Goal: Task Accomplishment & Management: Manage account settings

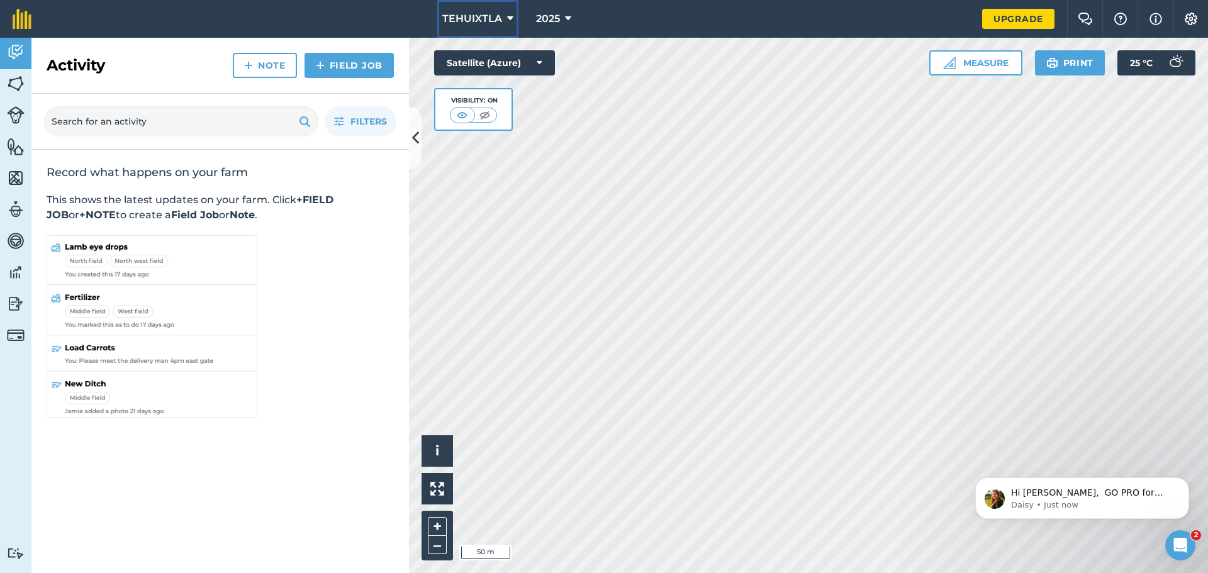
click at [507, 16] on icon at bounding box center [510, 18] width 6 height 15
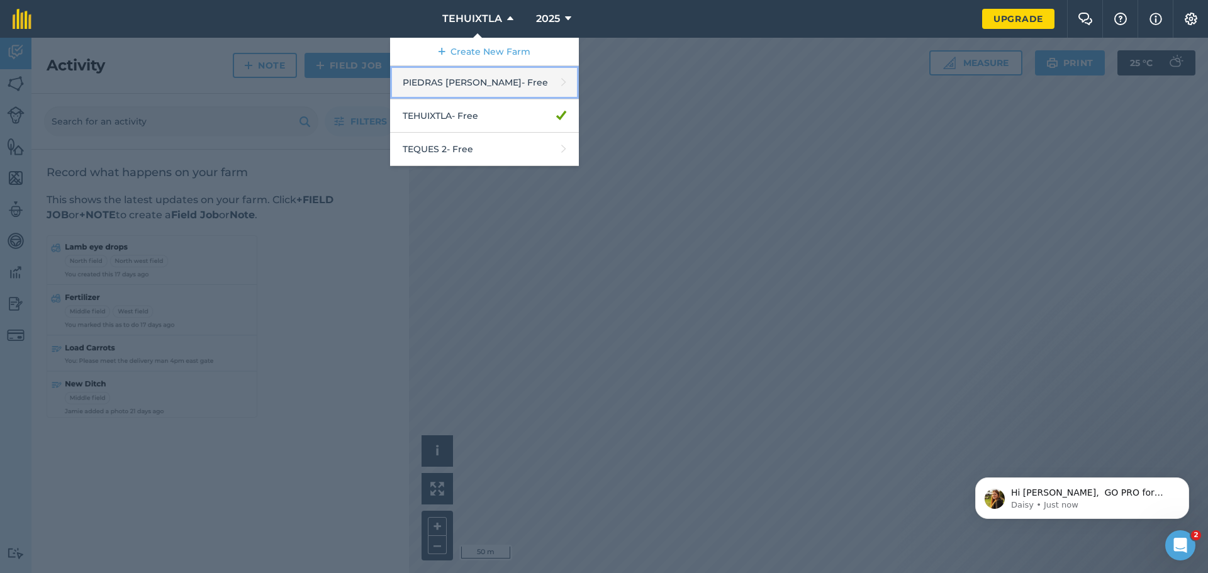
click at [487, 82] on link "PIEDRAS [PERSON_NAME] - Free" at bounding box center [484, 82] width 189 height 33
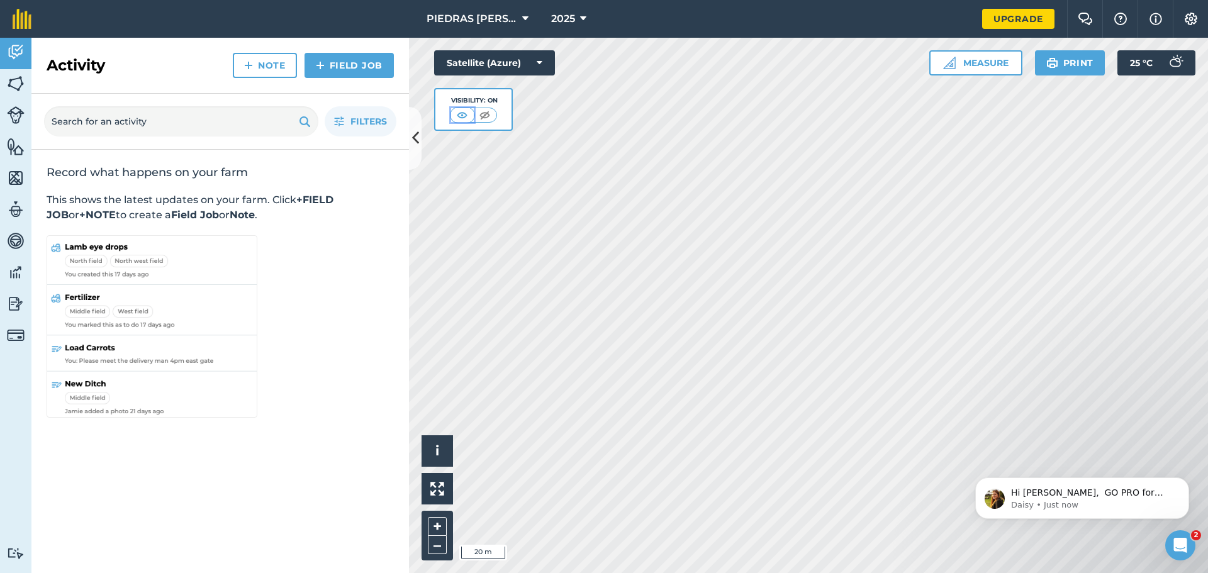
click at [468, 118] on img at bounding box center [462, 115] width 16 height 13
click at [488, 113] on img at bounding box center [485, 115] width 16 height 13
click at [462, 116] on img at bounding box center [463, 115] width 16 height 13
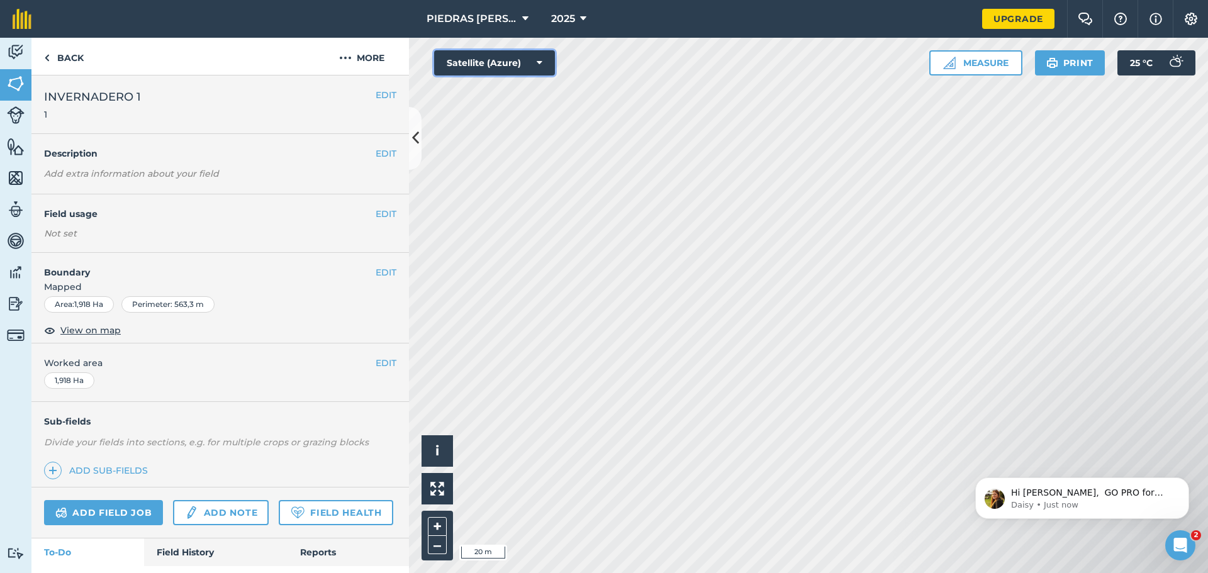
click at [544, 67] on button "Satellite (Azure)" at bounding box center [494, 62] width 121 height 25
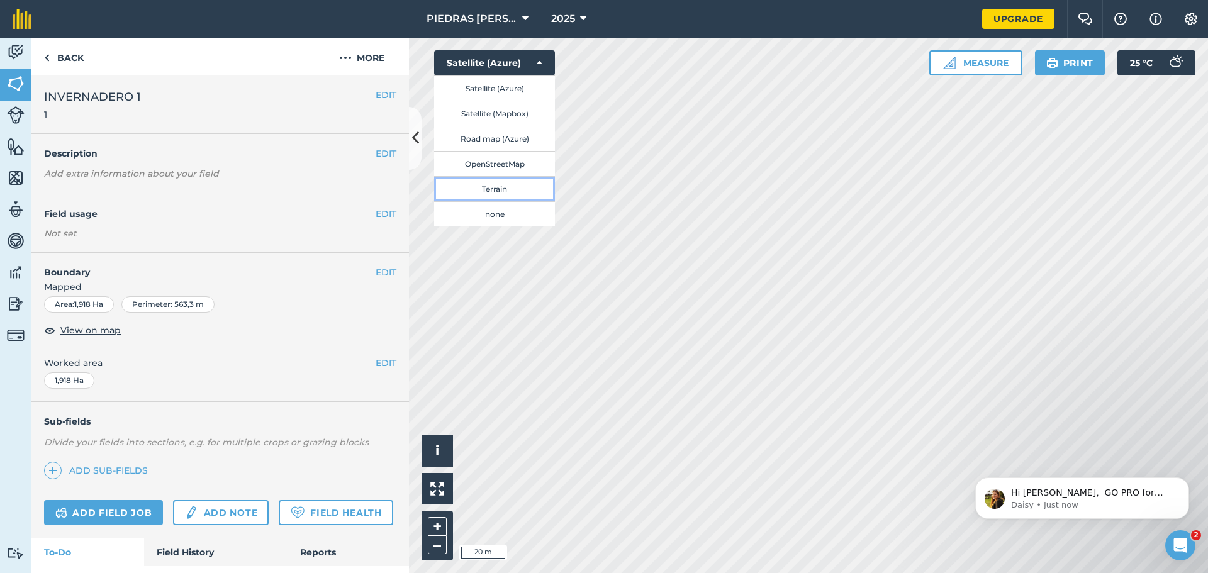
click at [507, 194] on button "Terrain" at bounding box center [494, 188] width 121 height 25
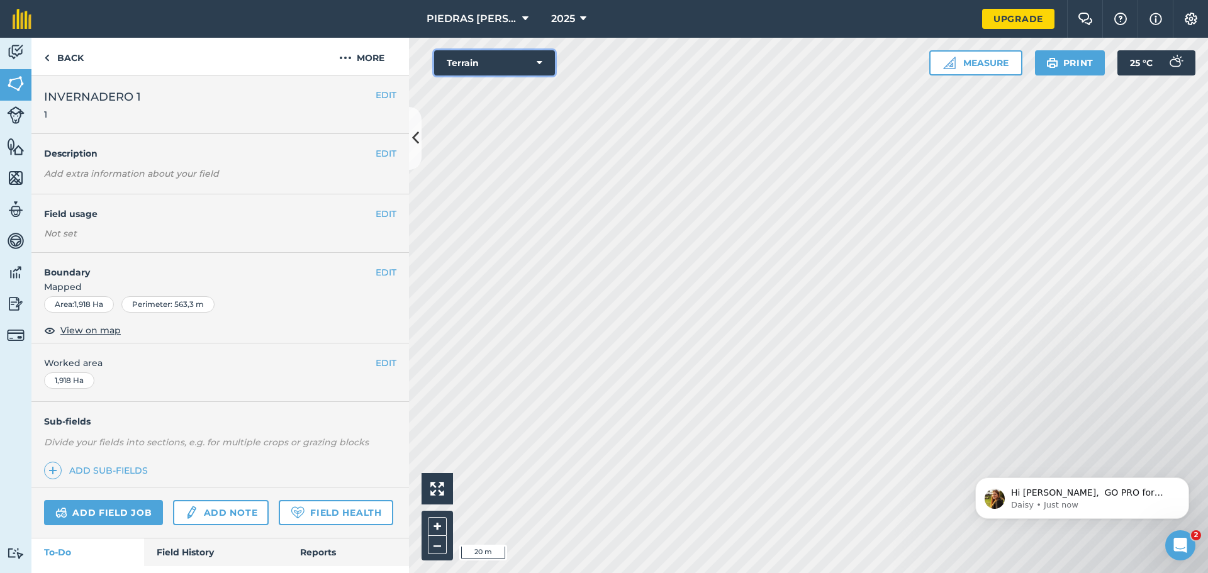
click at [546, 65] on button "Terrain" at bounding box center [494, 62] width 121 height 25
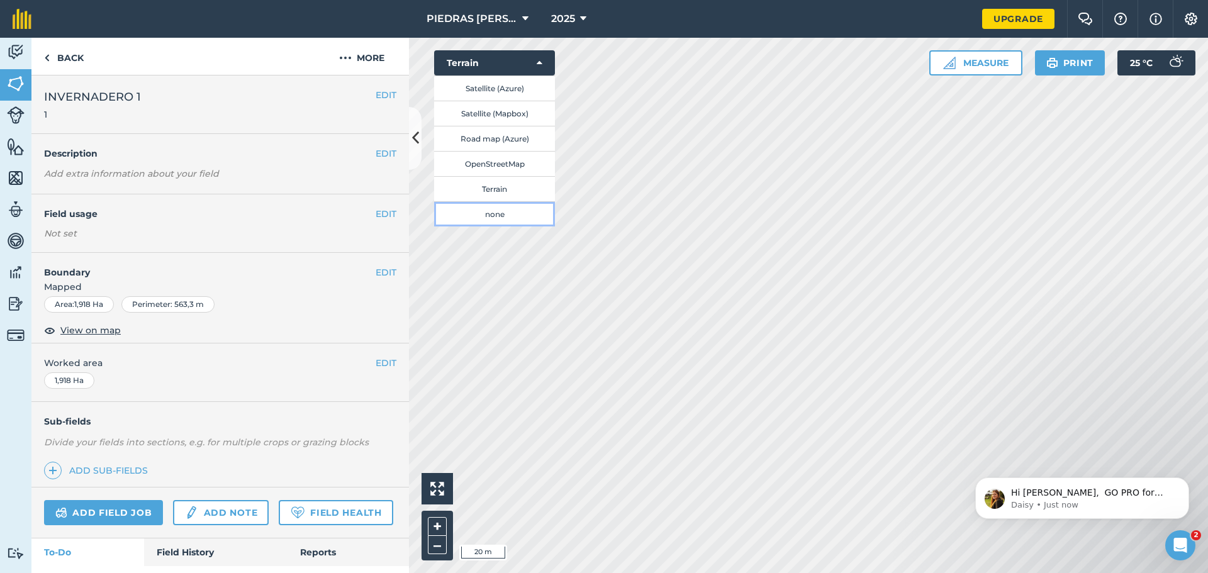
click at [493, 210] on button "none" at bounding box center [494, 213] width 121 height 25
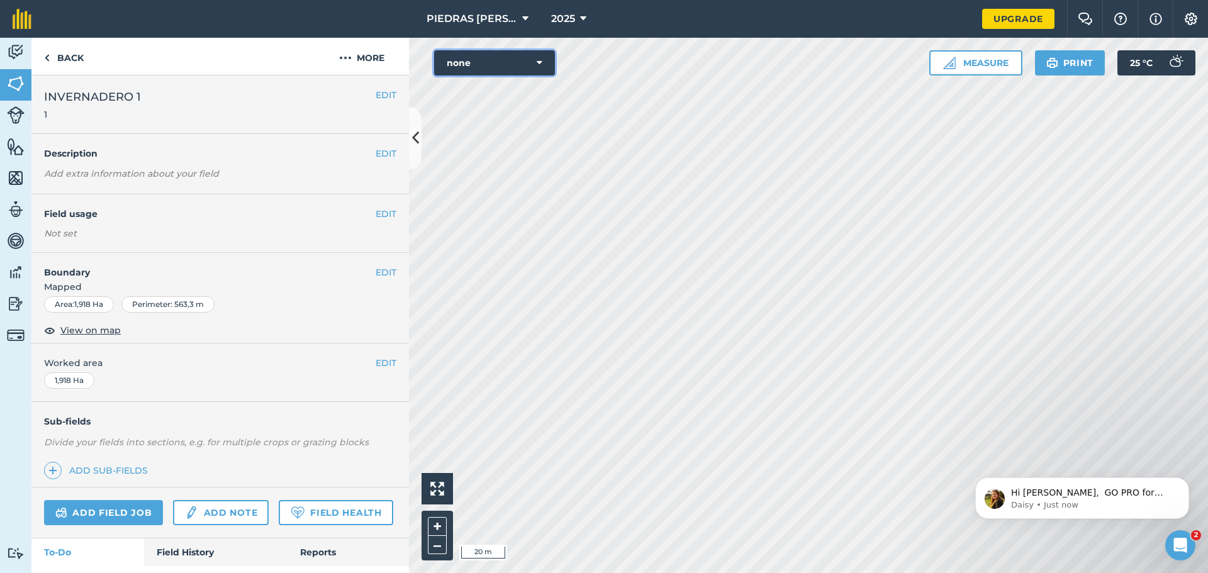
click at [539, 65] on icon at bounding box center [540, 63] width 6 height 13
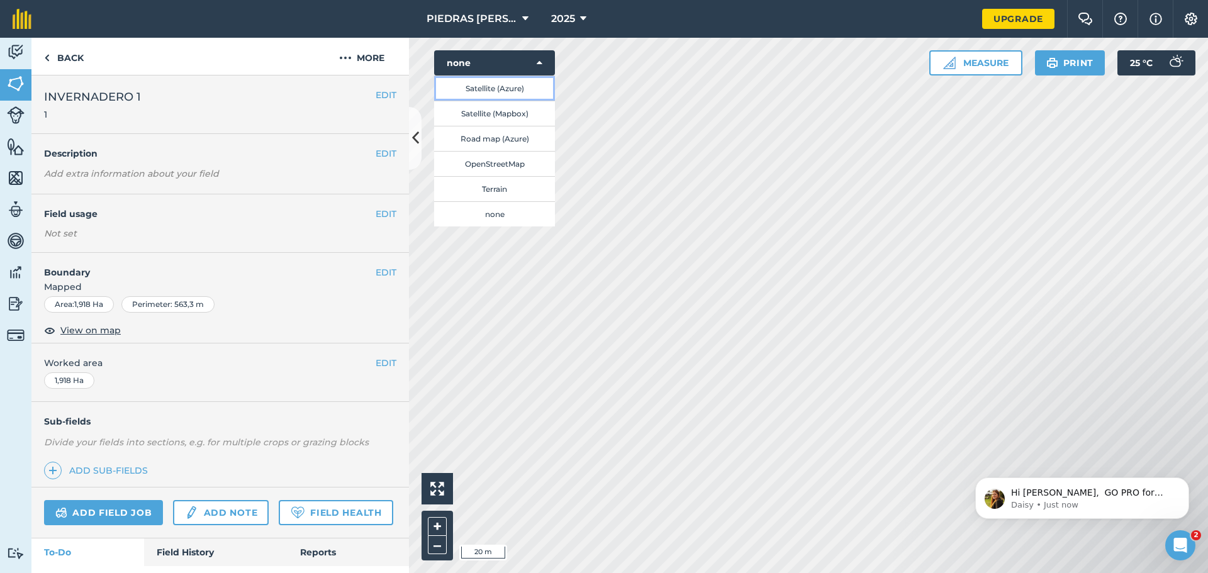
click at [515, 89] on button "Satellite (Azure)" at bounding box center [494, 88] width 121 height 25
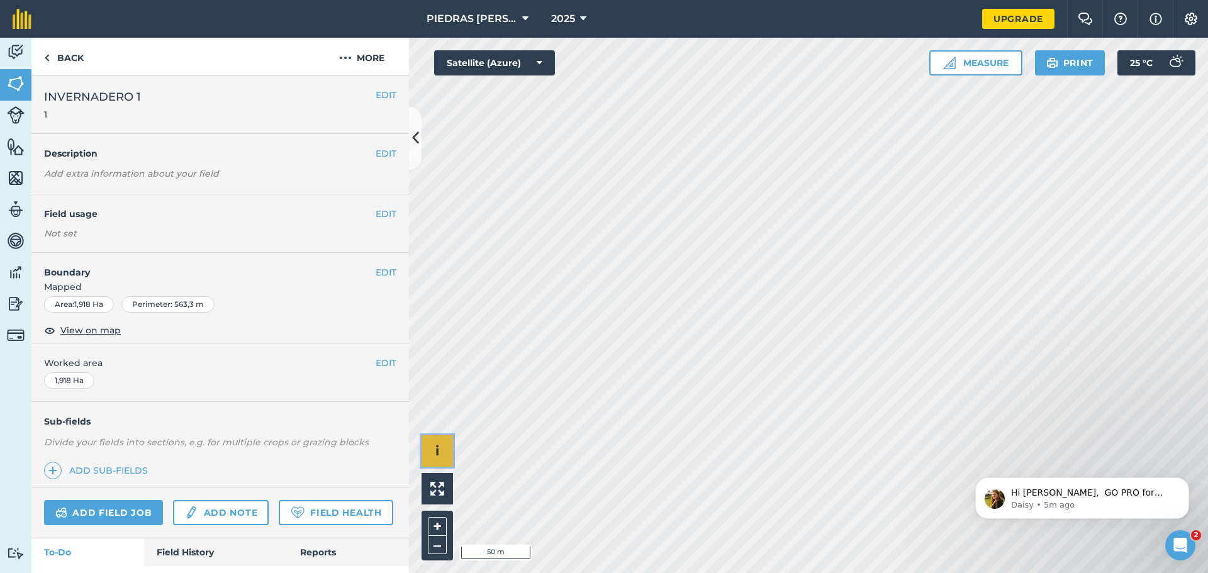
click at [442, 449] on button "i" at bounding box center [437, 450] width 31 height 31
click at [442, 480] on button at bounding box center [437, 488] width 31 height 31
click at [528, 17] on icon at bounding box center [525, 18] width 6 height 15
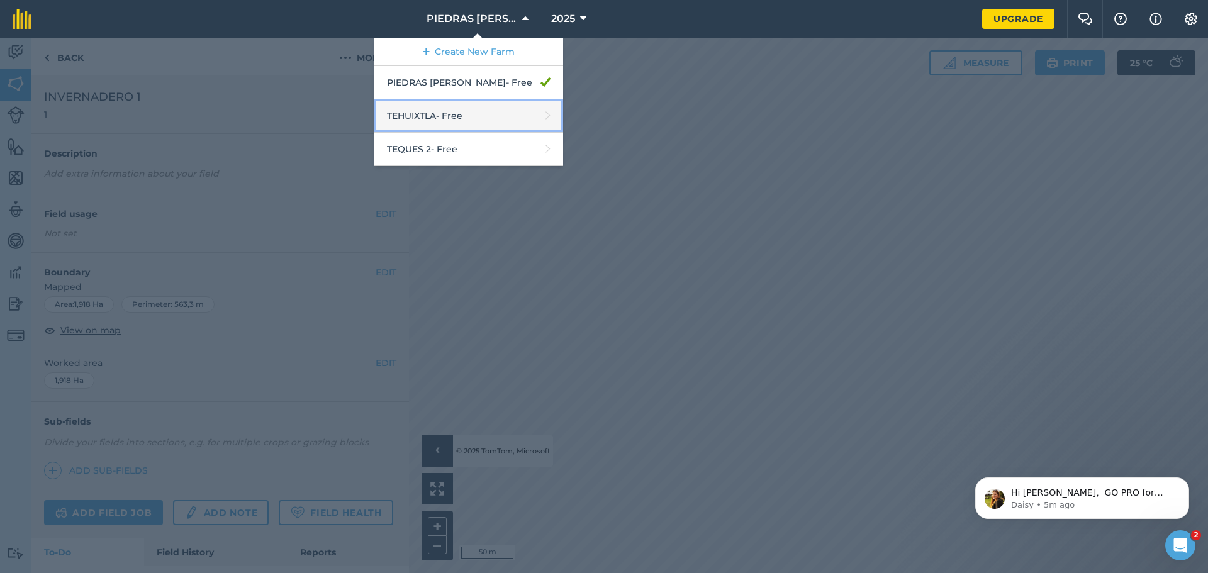
click at [460, 120] on link "TEHUIXTLA - Free" at bounding box center [468, 115] width 189 height 33
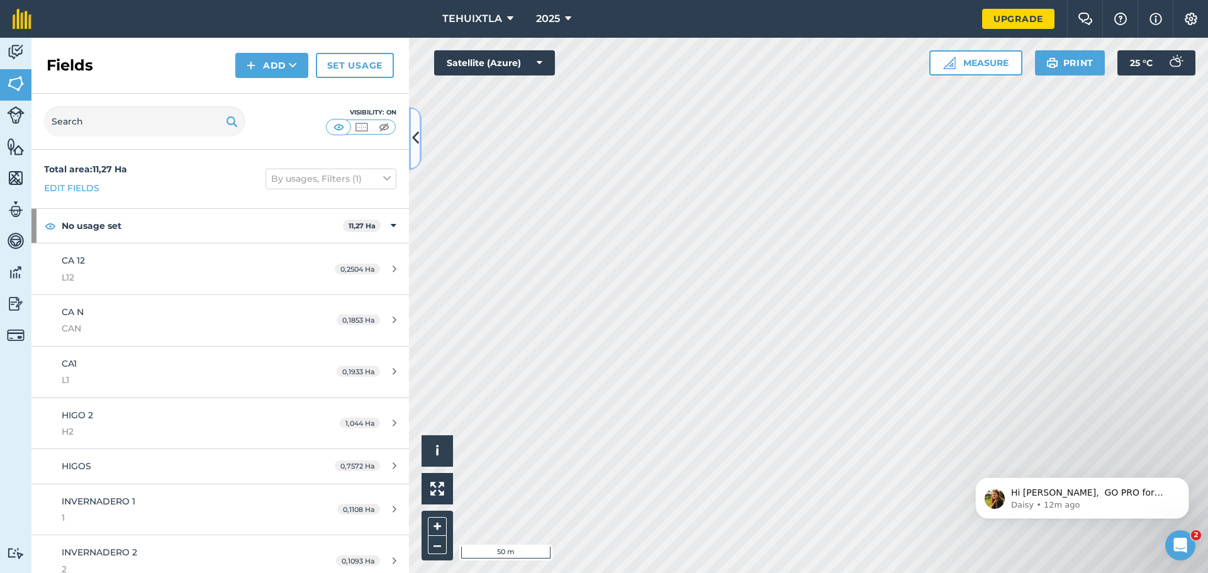
click at [413, 136] on icon at bounding box center [415, 138] width 7 height 22
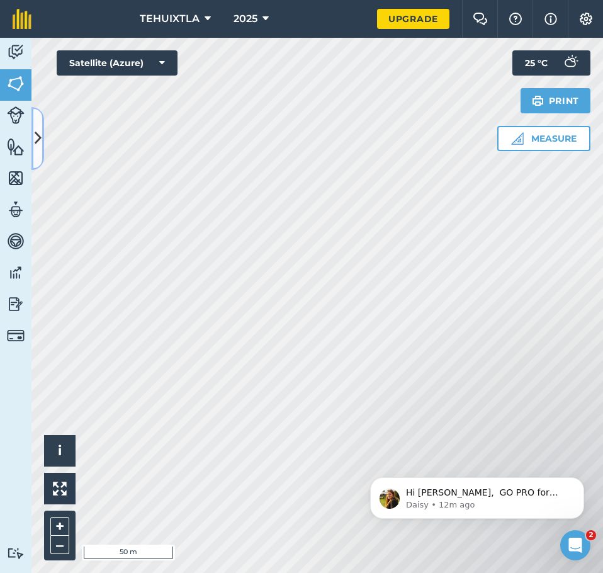
click at [31, 107] on button at bounding box center [37, 138] width 13 height 63
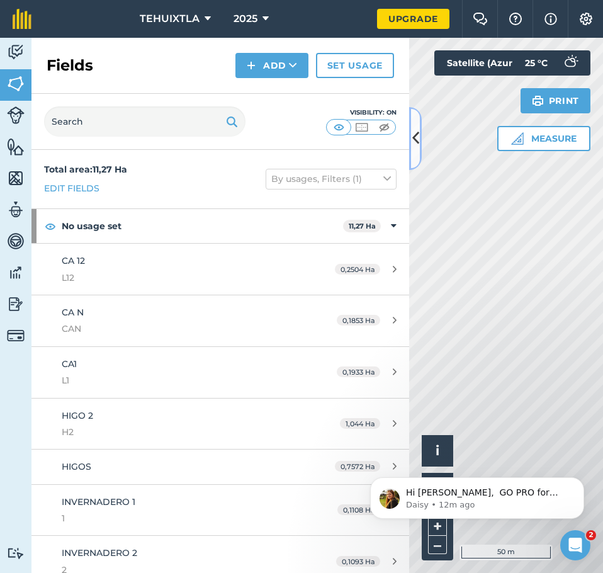
click at [415, 132] on icon at bounding box center [415, 138] width 7 height 22
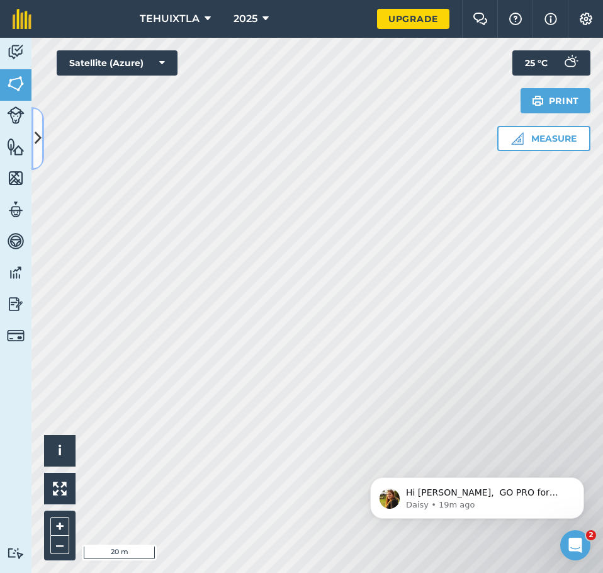
click at [39, 135] on icon at bounding box center [38, 138] width 7 height 22
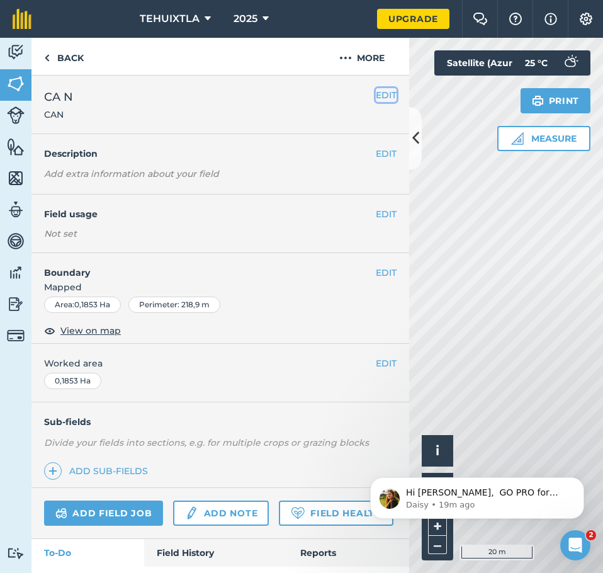
click at [383, 95] on button "EDIT" at bounding box center [386, 95] width 21 height 14
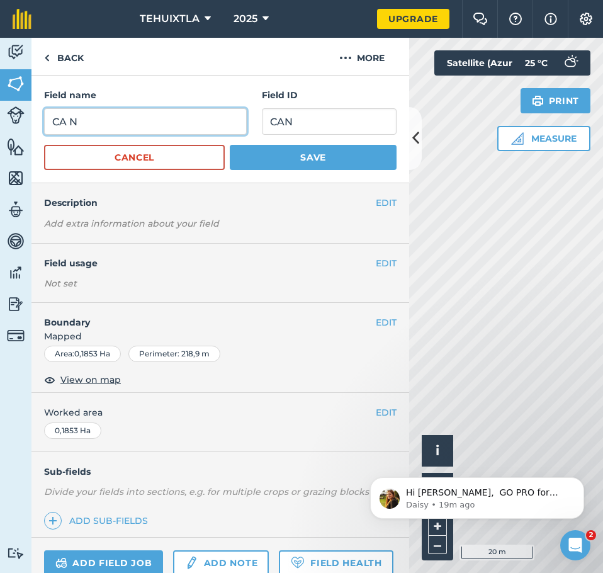
drag, startPoint x: 111, startPoint y: 120, endPoint x: -1, endPoint y: 112, distance: 111.6
click at [0, 112] on html "TEHUIXTLA 2025 Upgrade Farm Chat Help Info Settings Map printing is not availab…" at bounding box center [301, 286] width 603 height 573
type input "l"
type input "L13"
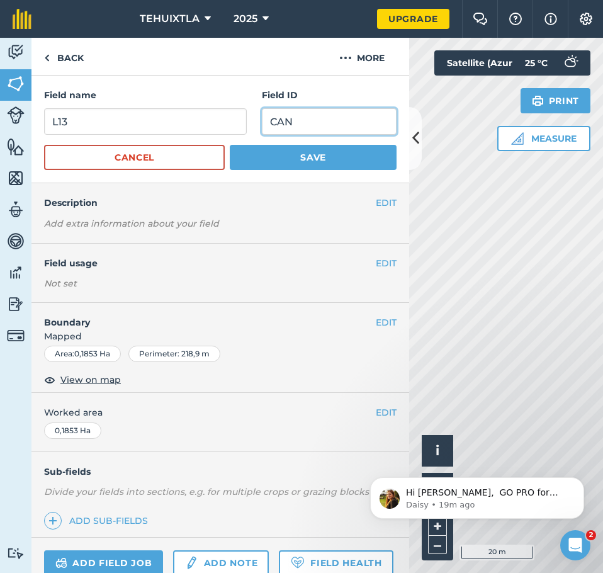
drag, startPoint x: 313, startPoint y: 130, endPoint x: 184, endPoint y: 113, distance: 130.2
click at [193, 113] on div "Field name L13 Field ID CAN" at bounding box center [220, 111] width 352 height 47
type input "L13"
click at [230, 145] on button "Save" at bounding box center [313, 157] width 167 height 25
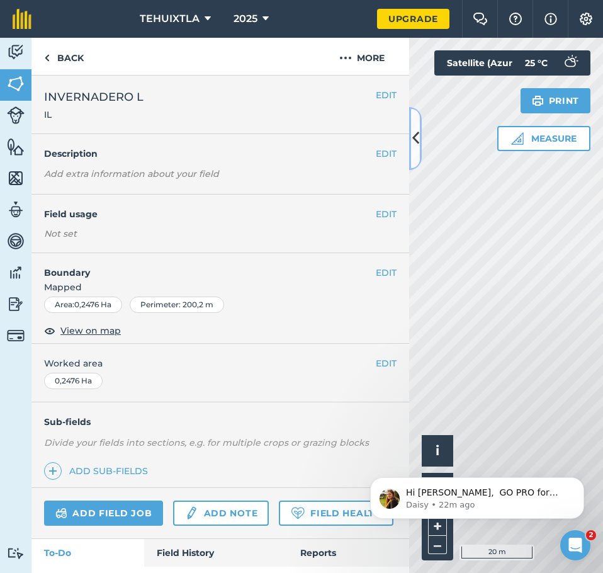
click at [415, 152] on button at bounding box center [415, 138] width 13 height 63
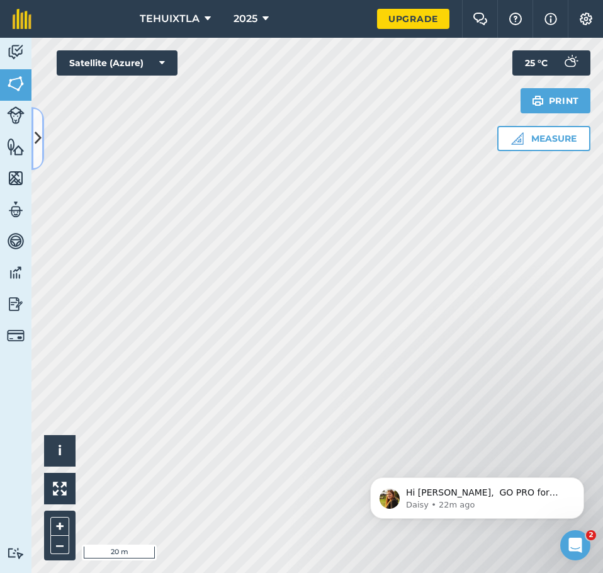
click at [31, 107] on button at bounding box center [37, 138] width 13 height 63
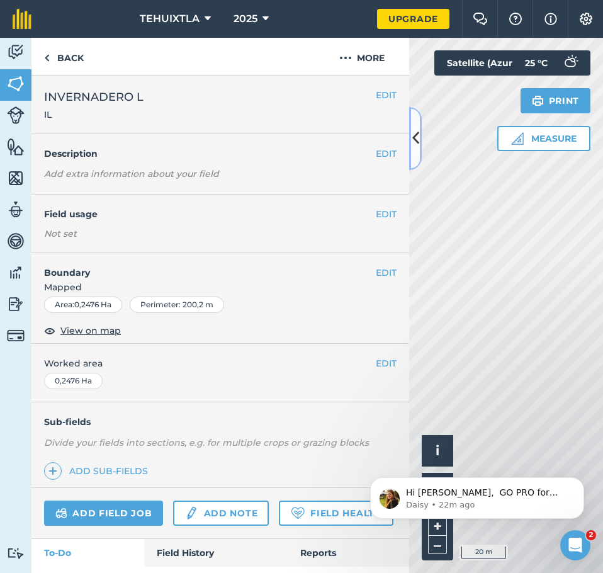
click at [417, 146] on icon at bounding box center [415, 138] width 7 height 22
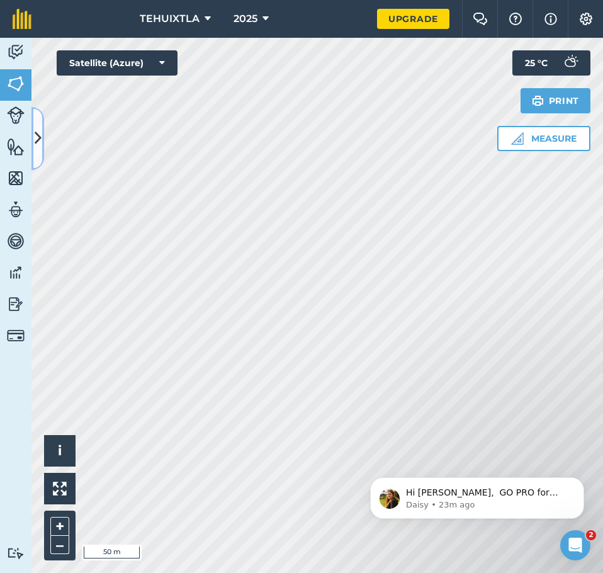
click at [35, 133] on icon at bounding box center [38, 138] width 7 height 22
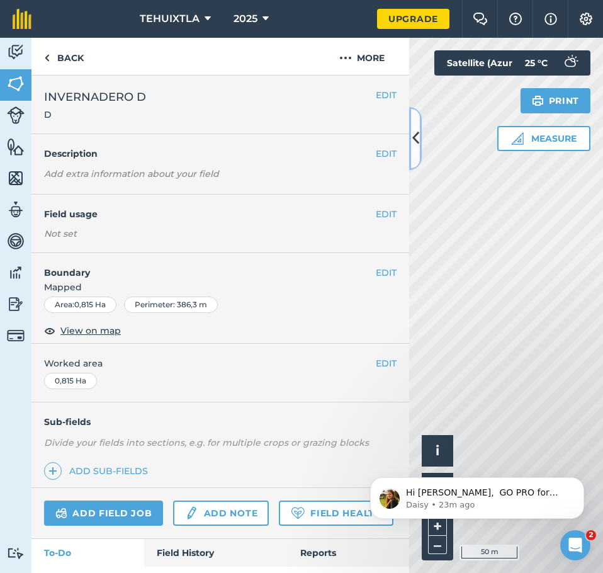
click at [413, 130] on icon at bounding box center [415, 138] width 7 height 22
